Goal: Find specific page/section: Find specific page/section

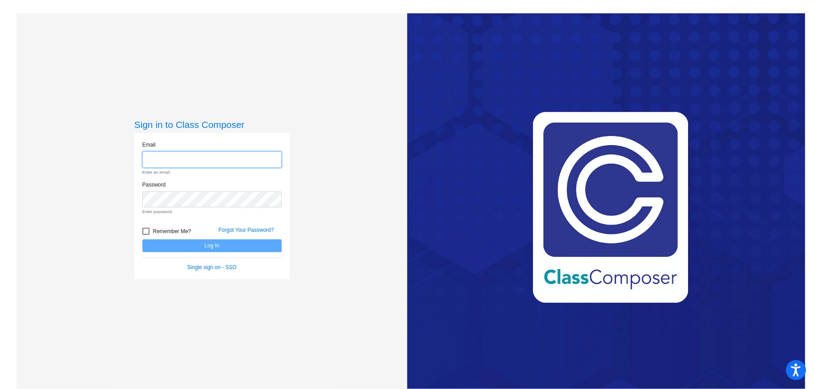
type input "[PERSON_NAME][EMAIL_ADDRESS][PERSON_NAME][DOMAIN_NAME]"
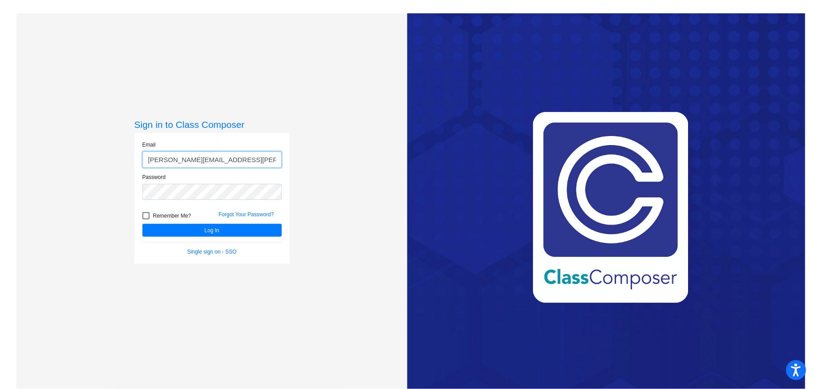
click at [142, 224] on button "Log In" at bounding box center [211, 230] width 139 height 13
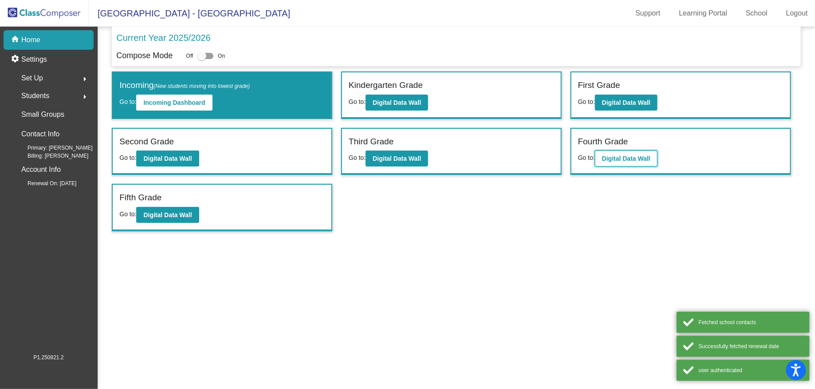
click at [597, 158] on button "Digital Data Wall" at bounding box center [626, 158] width 63 height 16
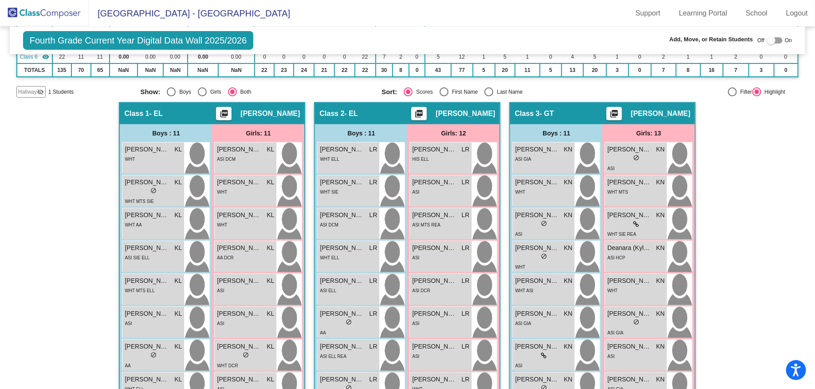
scroll to position [9, 0]
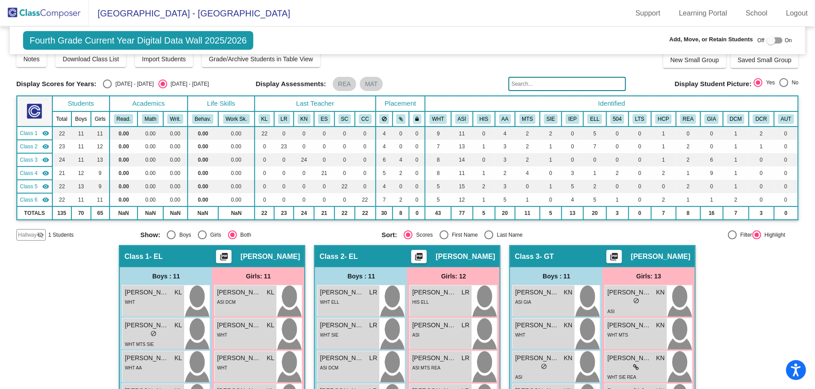
click at [556, 84] on input "text" at bounding box center [567, 84] width 118 height 14
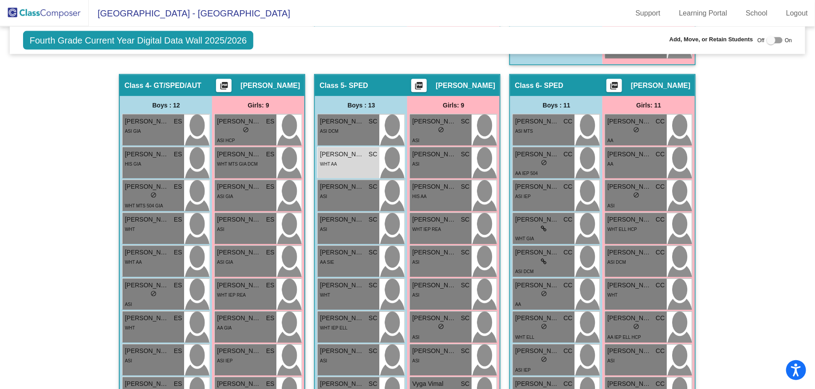
scroll to position [658, 0]
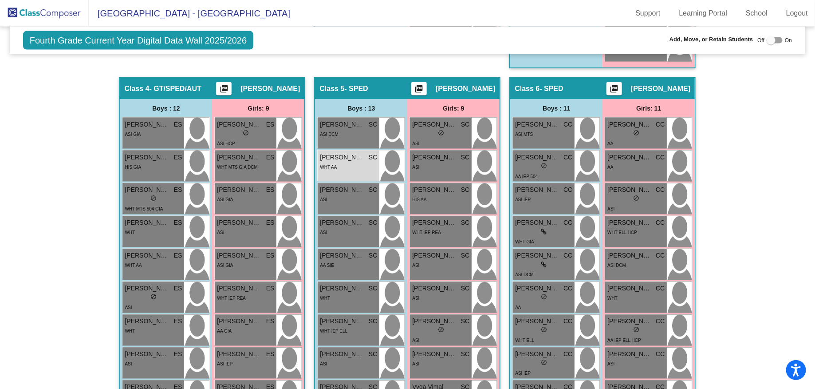
type input "[PERSON_NAME]"
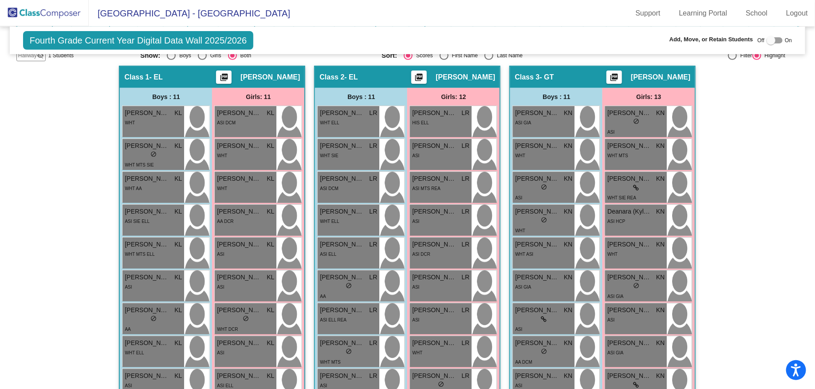
scroll to position [191, 0]
